Goal: Task Accomplishment & Management: Manage account settings

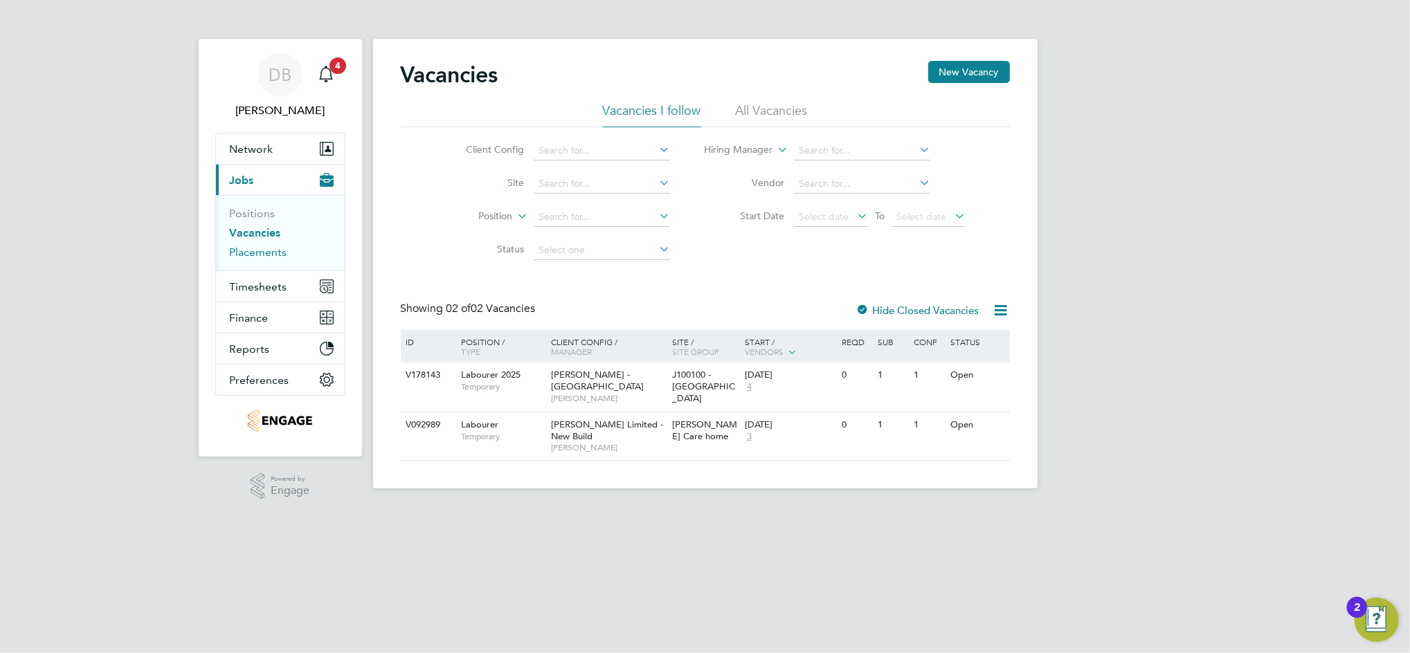
click at [270, 253] on link "Placements" at bounding box center [258, 252] width 57 height 13
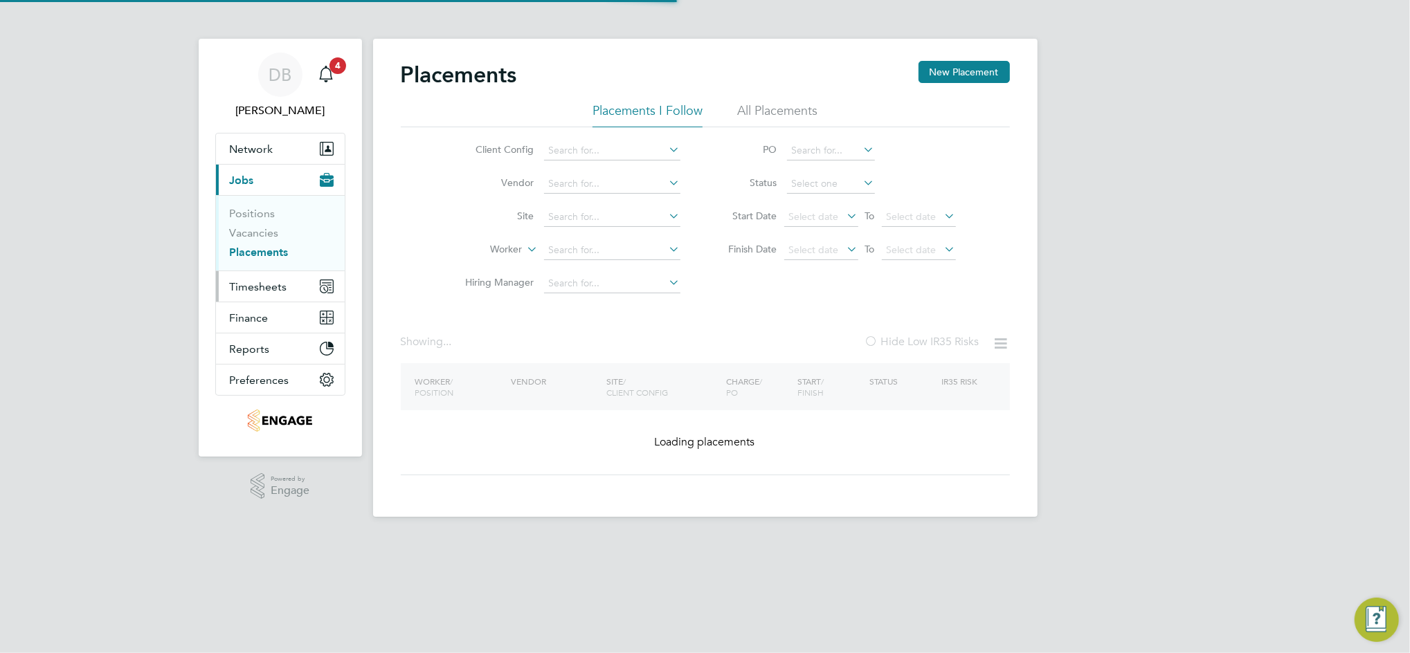
click at [262, 282] on span "Timesheets" at bounding box center [258, 286] width 57 height 13
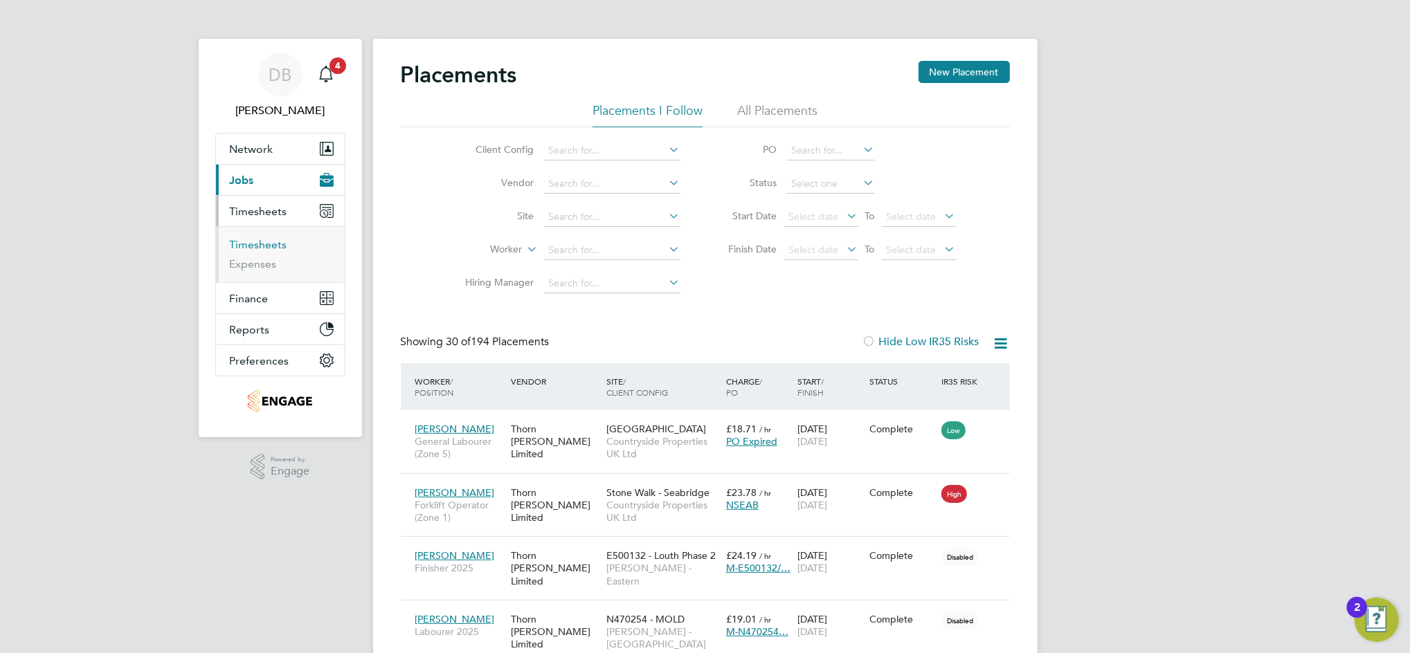
click at [266, 248] on link "Timesheets" at bounding box center [258, 244] width 57 height 13
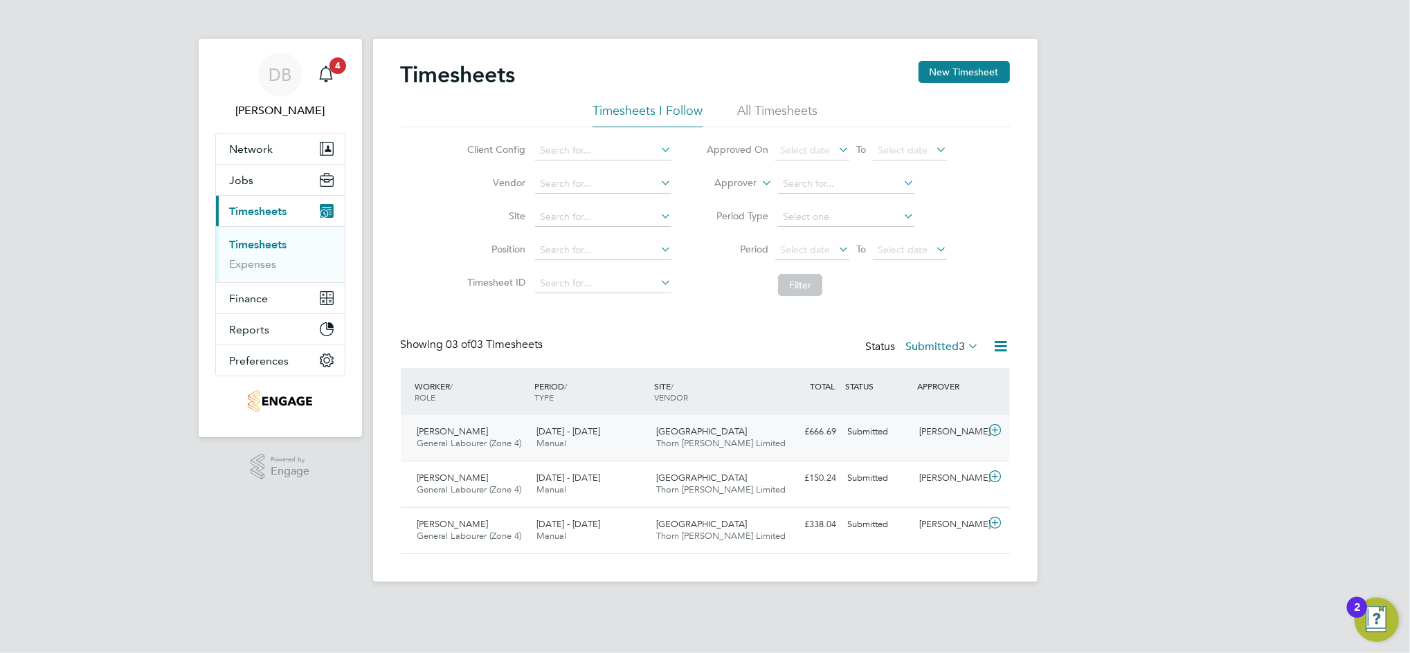
click at [943, 433] on div "[PERSON_NAME]" at bounding box center [950, 432] width 72 height 23
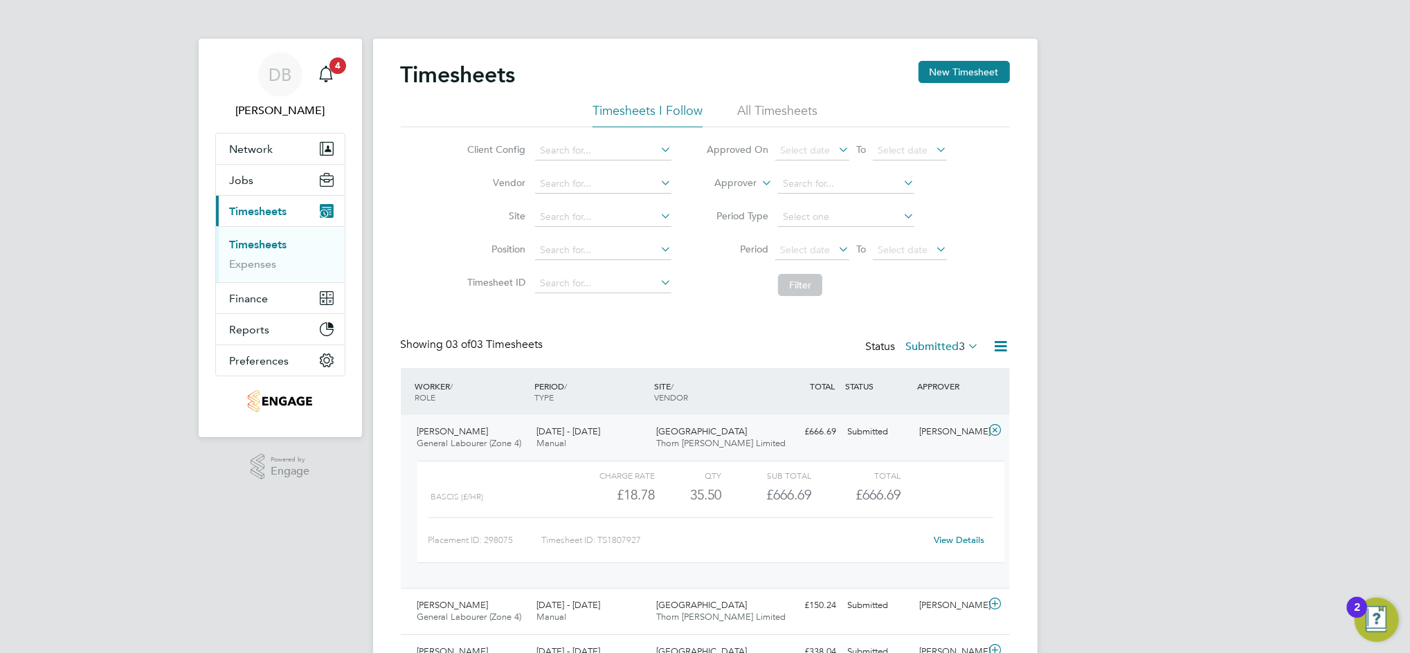
click at [956, 540] on link "View Details" at bounding box center [959, 540] width 51 height 12
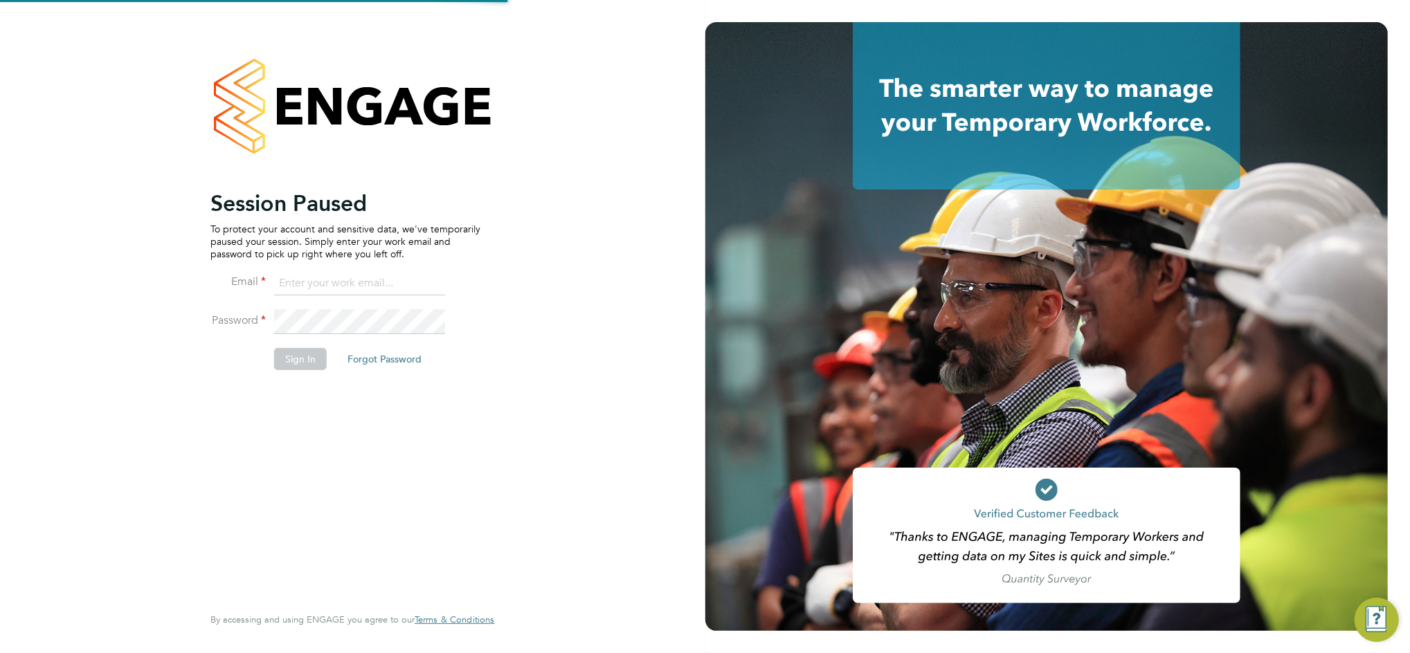
type input "[PERSON_NAME][EMAIL_ADDRESS][PERSON_NAME][DOMAIN_NAME]"
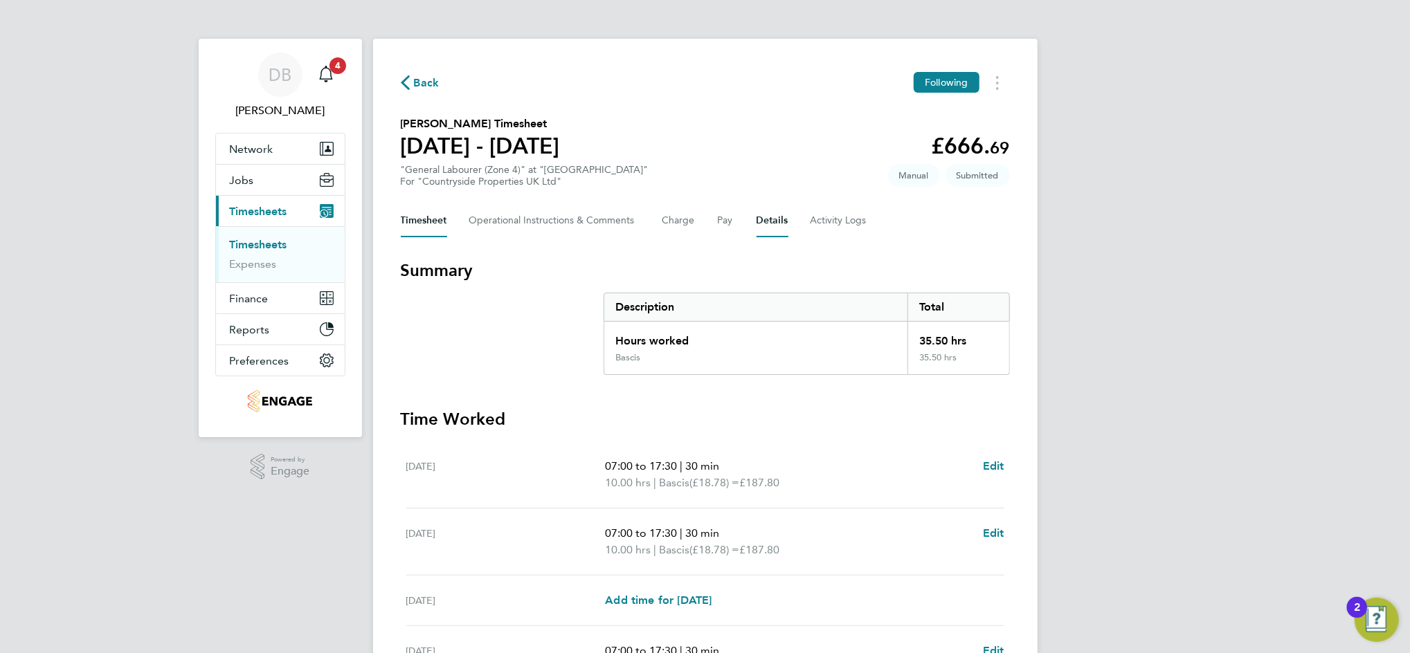
click at [765, 217] on button "Details" at bounding box center [772, 220] width 32 height 33
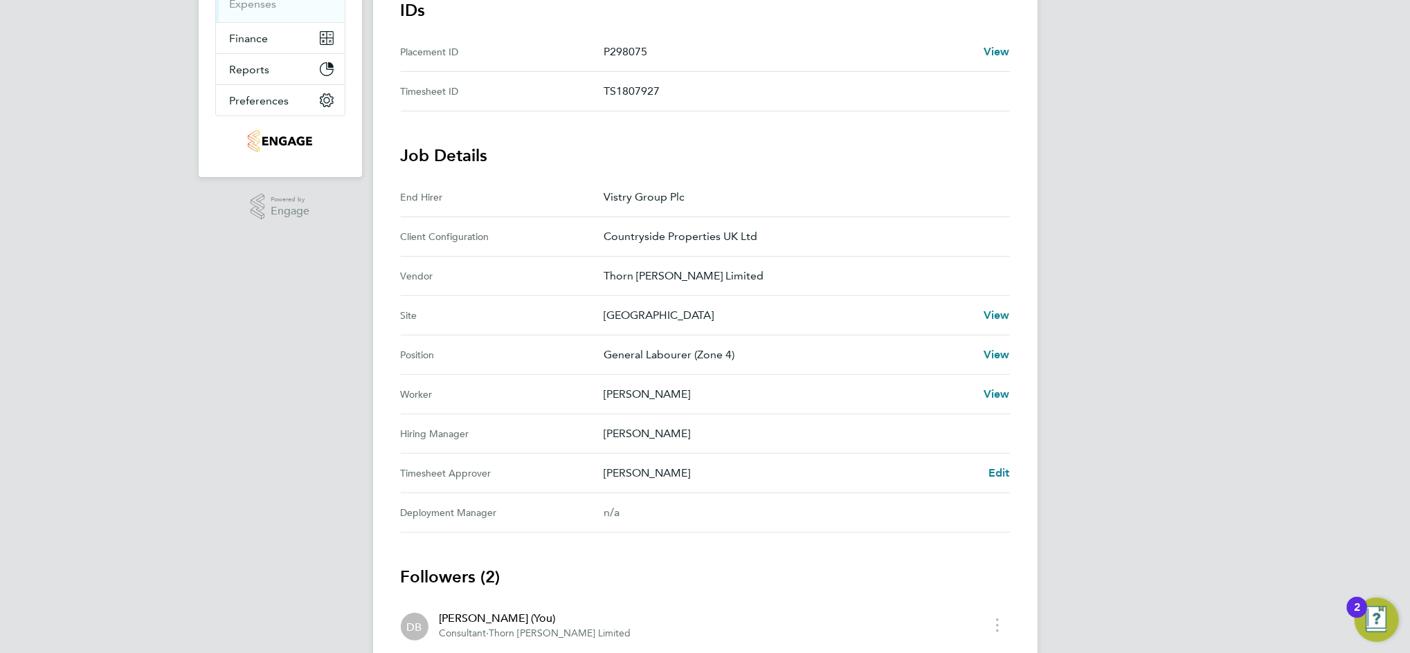
scroll to position [277, 0]
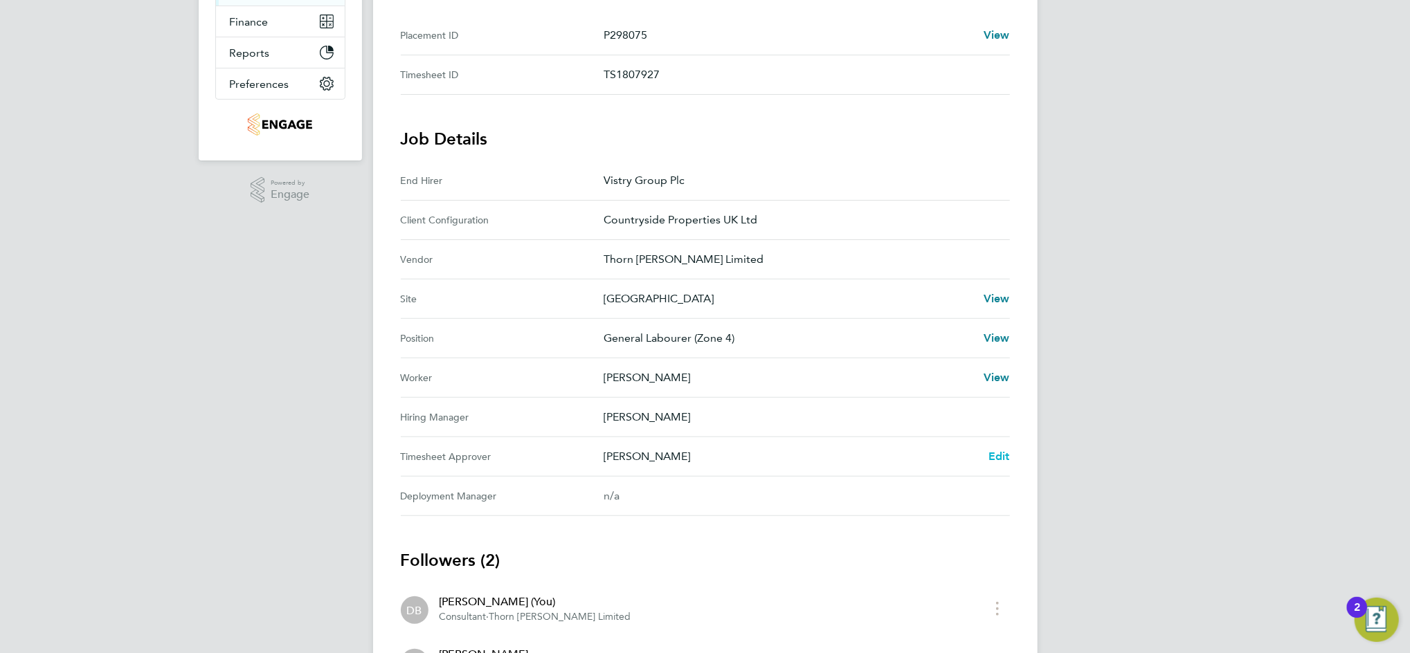
click at [992, 450] on span "Edit" at bounding box center [998, 456] width 21 height 13
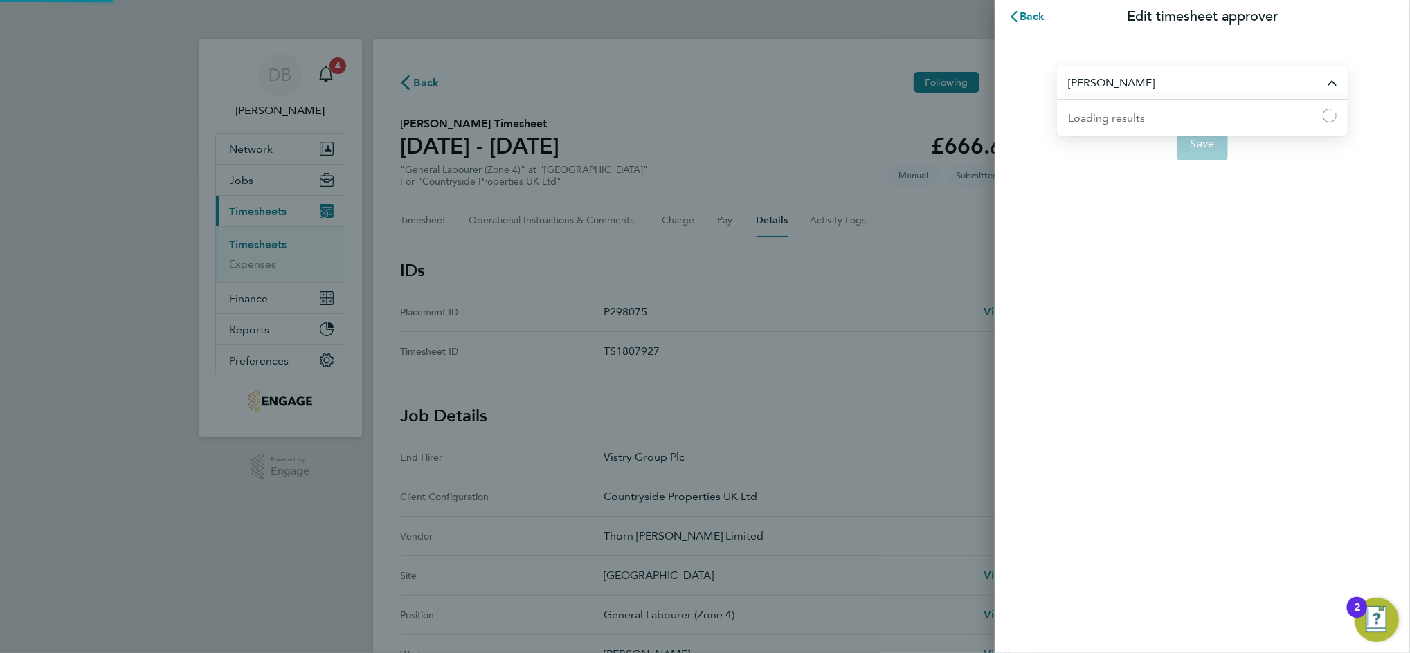
click at [1136, 87] on input "[PERSON_NAME]" at bounding box center [1202, 82] width 291 height 33
click at [1120, 111] on span "[PERSON_NAME]" at bounding box center [1112, 117] width 89 height 17
type input "[PERSON_NAME]"
click at [1203, 141] on span "Save" at bounding box center [1202, 144] width 24 height 14
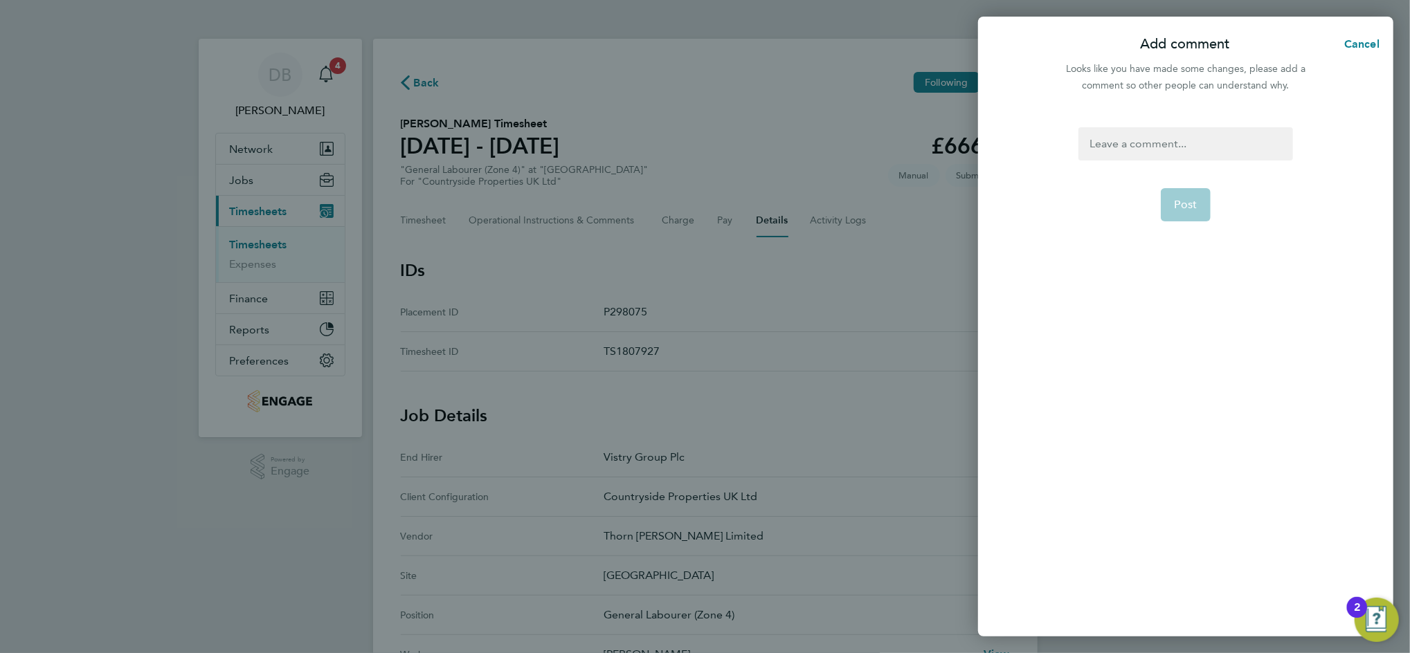
click at [1186, 141] on div at bounding box center [1185, 143] width 214 height 33
click at [1178, 149] on div at bounding box center [1185, 143] width 214 height 33
click at [1181, 194] on button "Post" at bounding box center [1186, 204] width 51 height 33
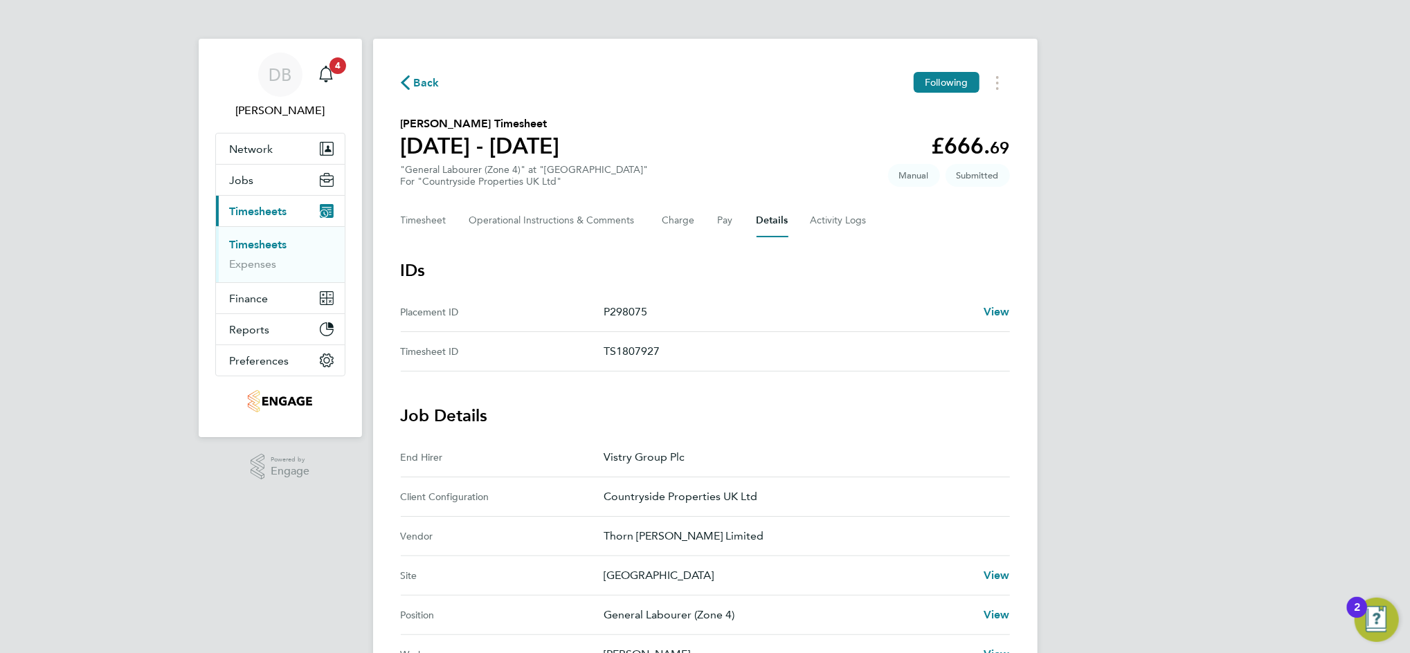
click at [430, 78] on span "Back" at bounding box center [427, 83] width 26 height 17
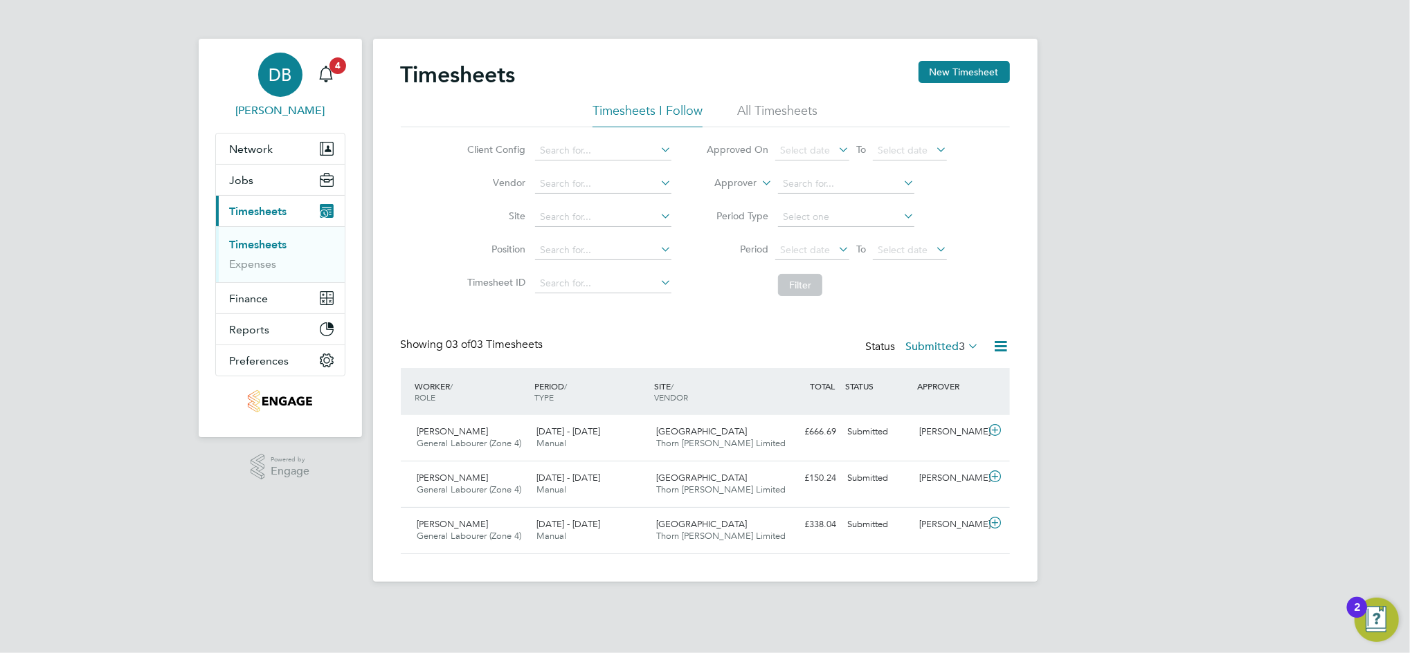
click at [267, 82] on div "DB" at bounding box center [280, 75] width 44 height 44
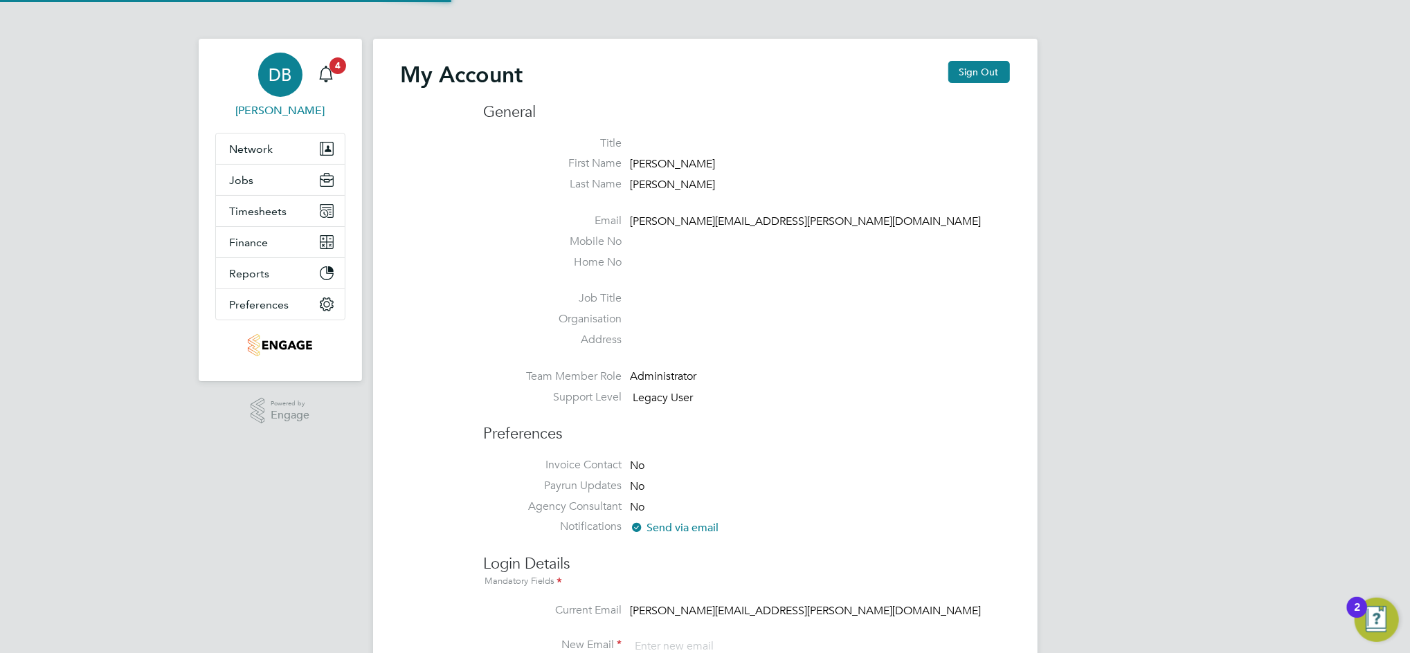
type input "[PERSON_NAME][EMAIL_ADDRESS][PERSON_NAME][DOMAIN_NAME]"
click at [971, 74] on button "Sign Out" at bounding box center [979, 72] width 62 height 22
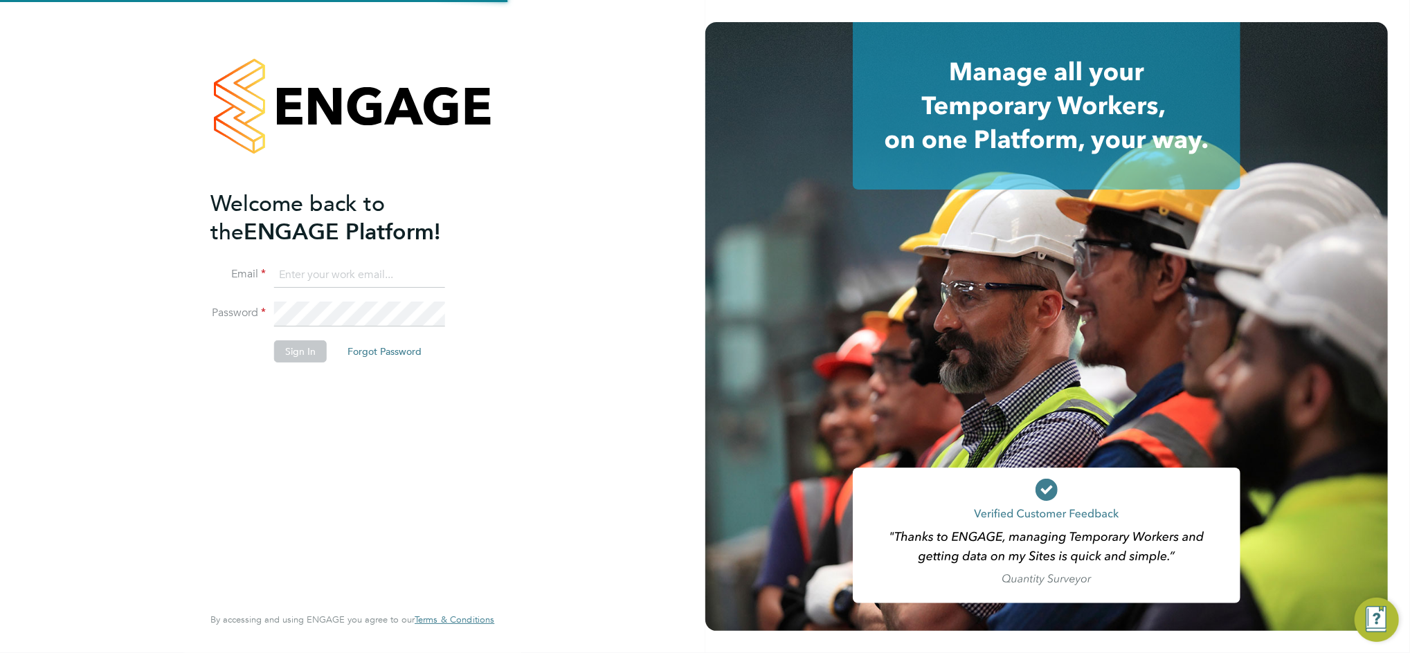
type input "[PERSON_NAME][EMAIL_ADDRESS][PERSON_NAME][DOMAIN_NAME]"
